Goal: Task Accomplishment & Management: Manage account settings

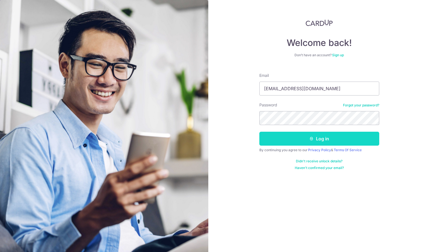
click at [325, 140] on button "Log in" at bounding box center [319, 139] width 120 height 14
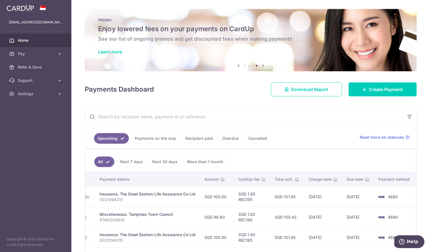
click at [158, 140] on link "Payments on the way" at bounding box center [155, 138] width 49 height 11
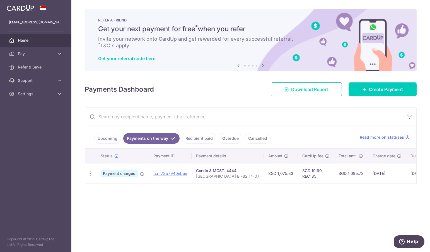
click at [312, 87] on span "Download Report" at bounding box center [309, 89] width 37 height 7
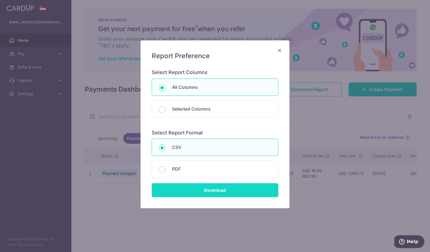
click at [243, 194] on input "Download" at bounding box center [215, 190] width 127 height 14
